Goal: Task Accomplishment & Management: Use online tool/utility

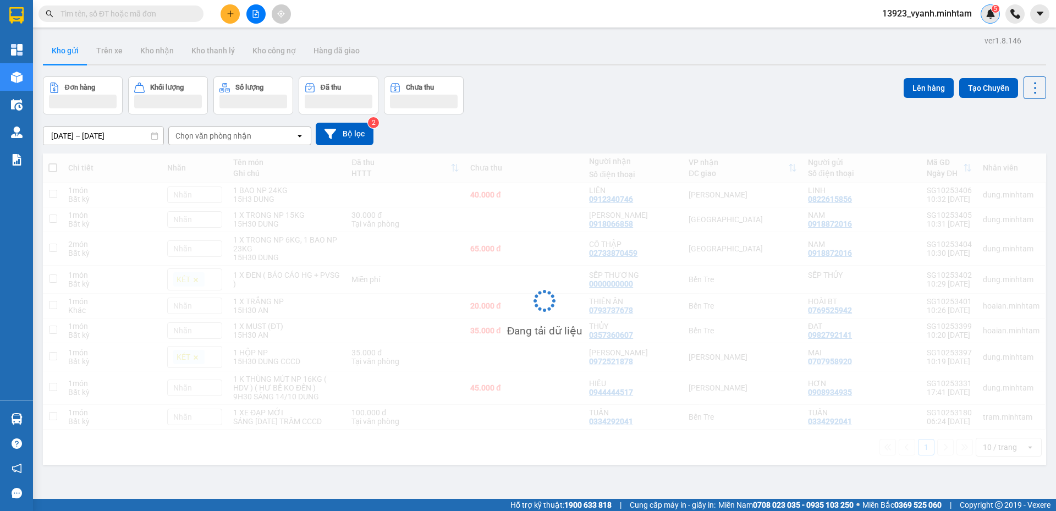
click at [994, 17] on img at bounding box center [991, 14] width 10 height 10
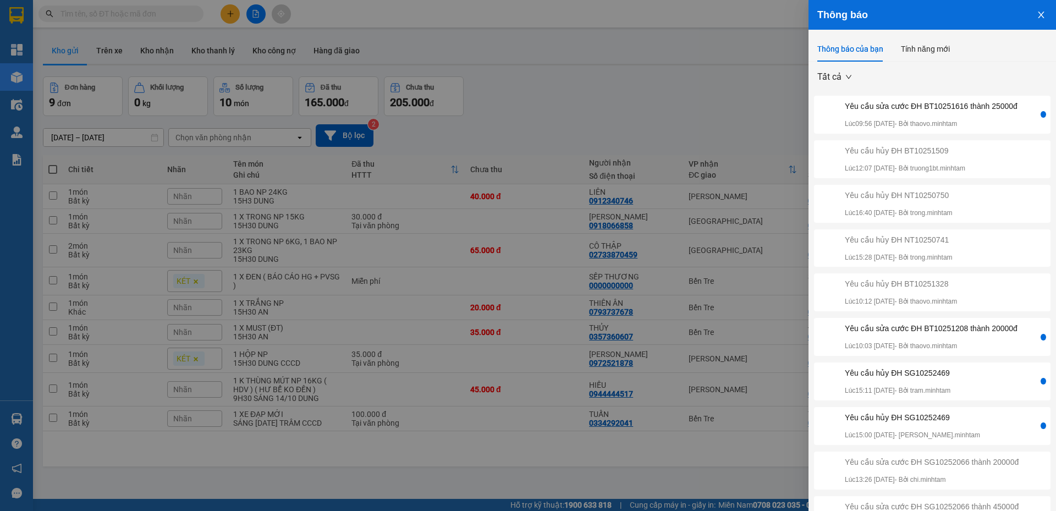
click at [966, 111] on div "Yêu cầu sửa cước ĐH BT10251616 thành 25000đ" at bounding box center [931, 106] width 173 height 12
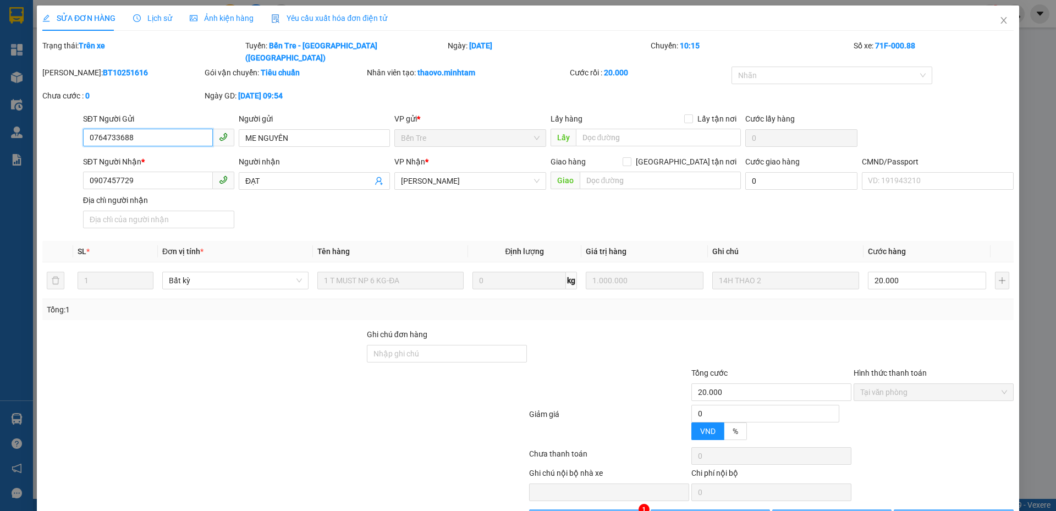
type input "0764733688"
type input "ME NGUYÊN"
type input "0907457729"
type input "ĐẠT"
type input "20.000"
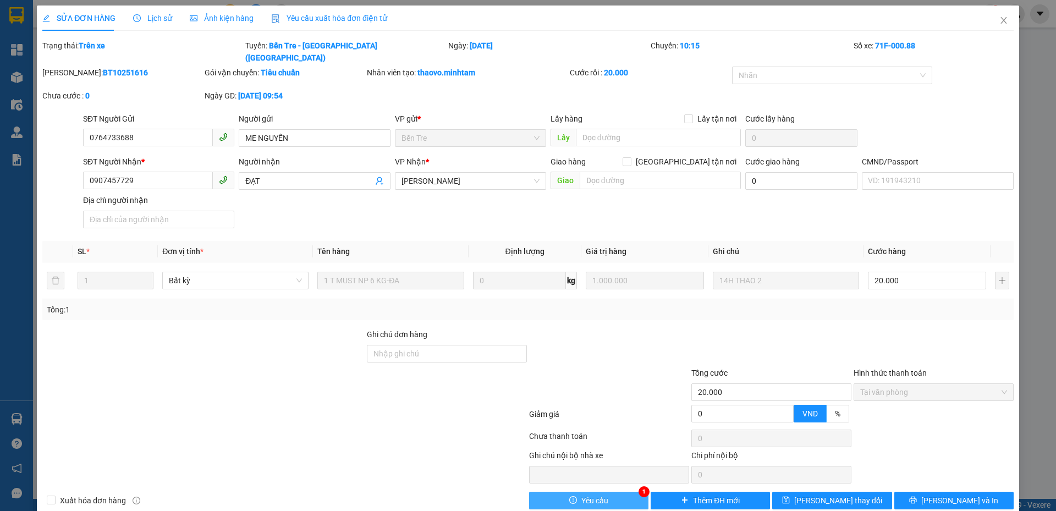
click at [621, 492] on button "Yêu cầu" at bounding box center [588, 501] width 119 height 18
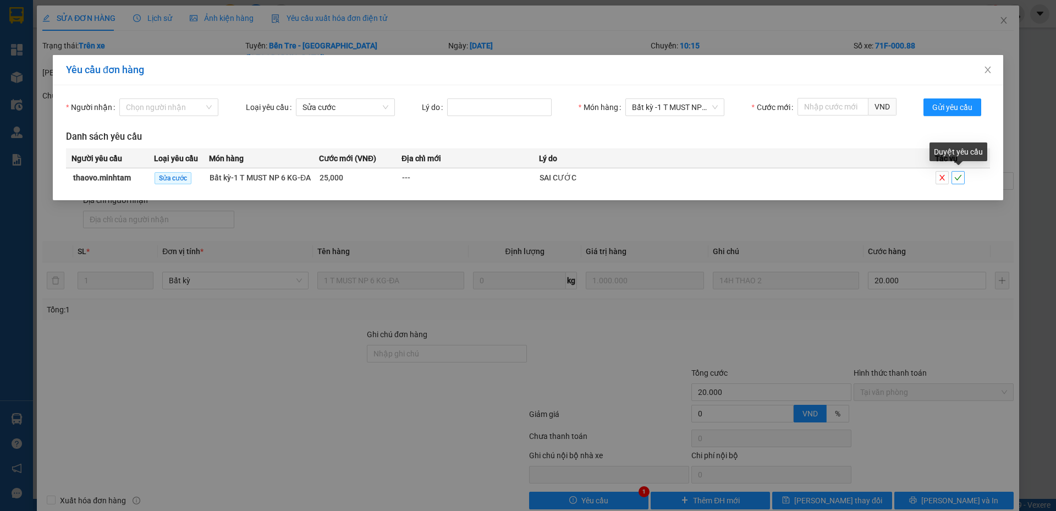
click at [959, 180] on icon "check" at bounding box center [959, 178] width 8 height 8
